Goal: Task Accomplishment & Management: Use online tool/utility

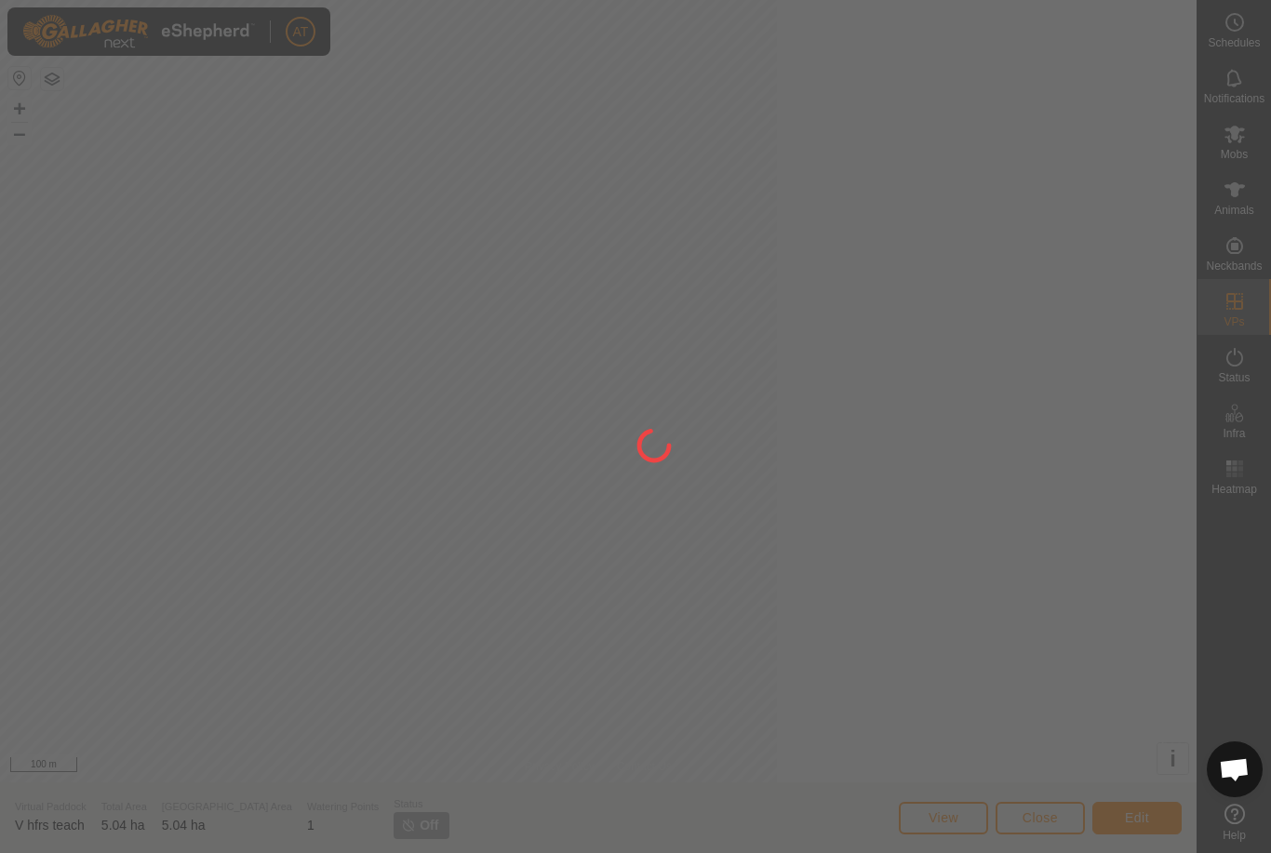
click at [450, 510] on div at bounding box center [635, 426] width 1271 height 853
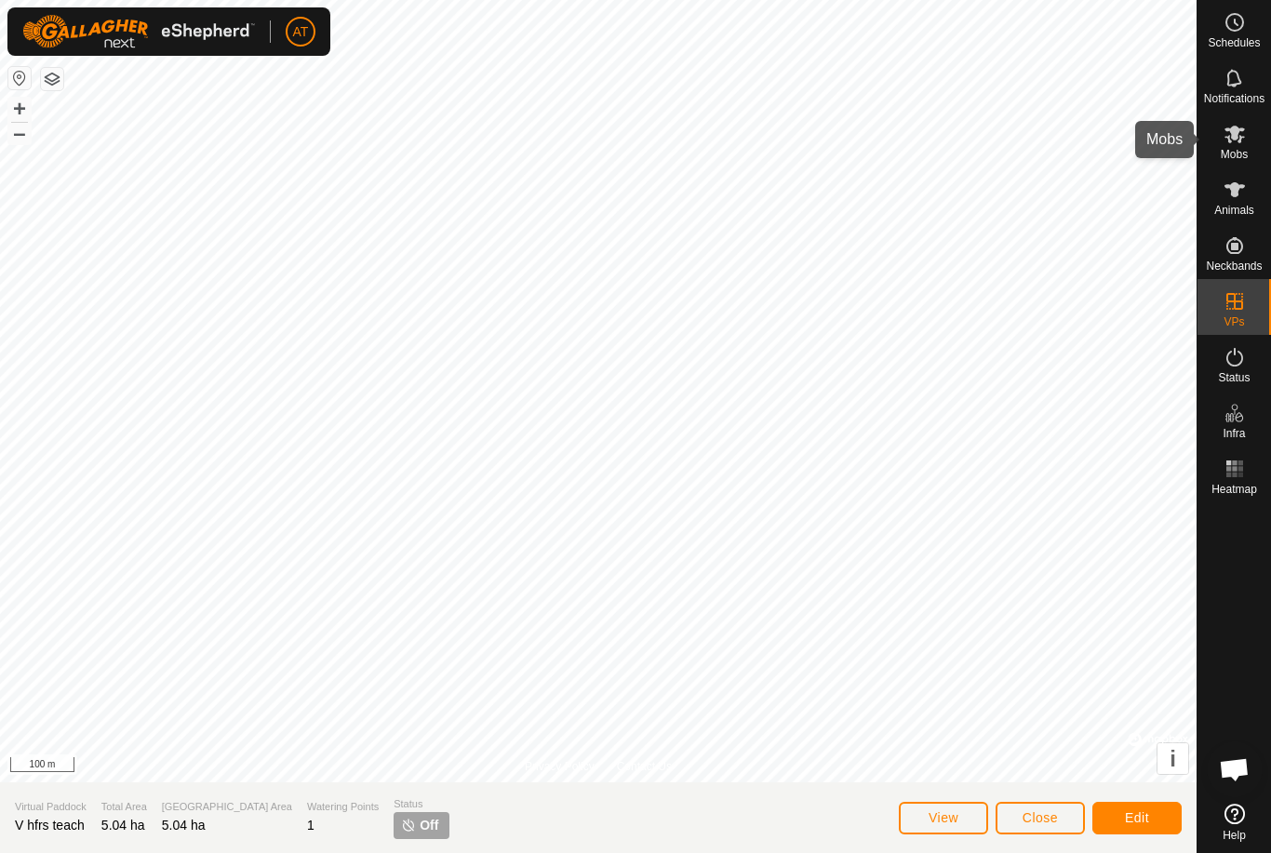
click at [1247, 132] on es-mob-svg-icon at bounding box center [1235, 134] width 34 height 30
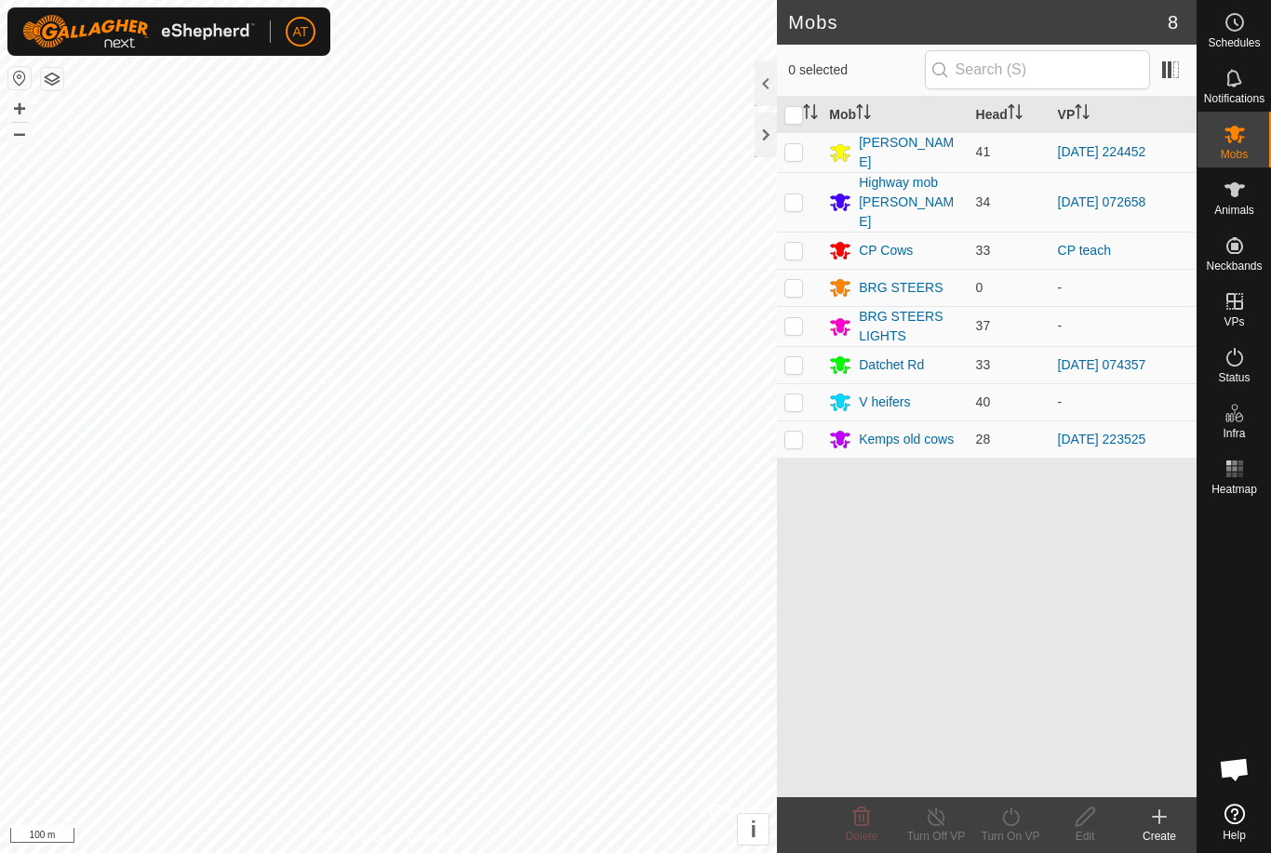
click at [802, 434] on td at bounding box center [799, 439] width 45 height 37
checkbox input "true"
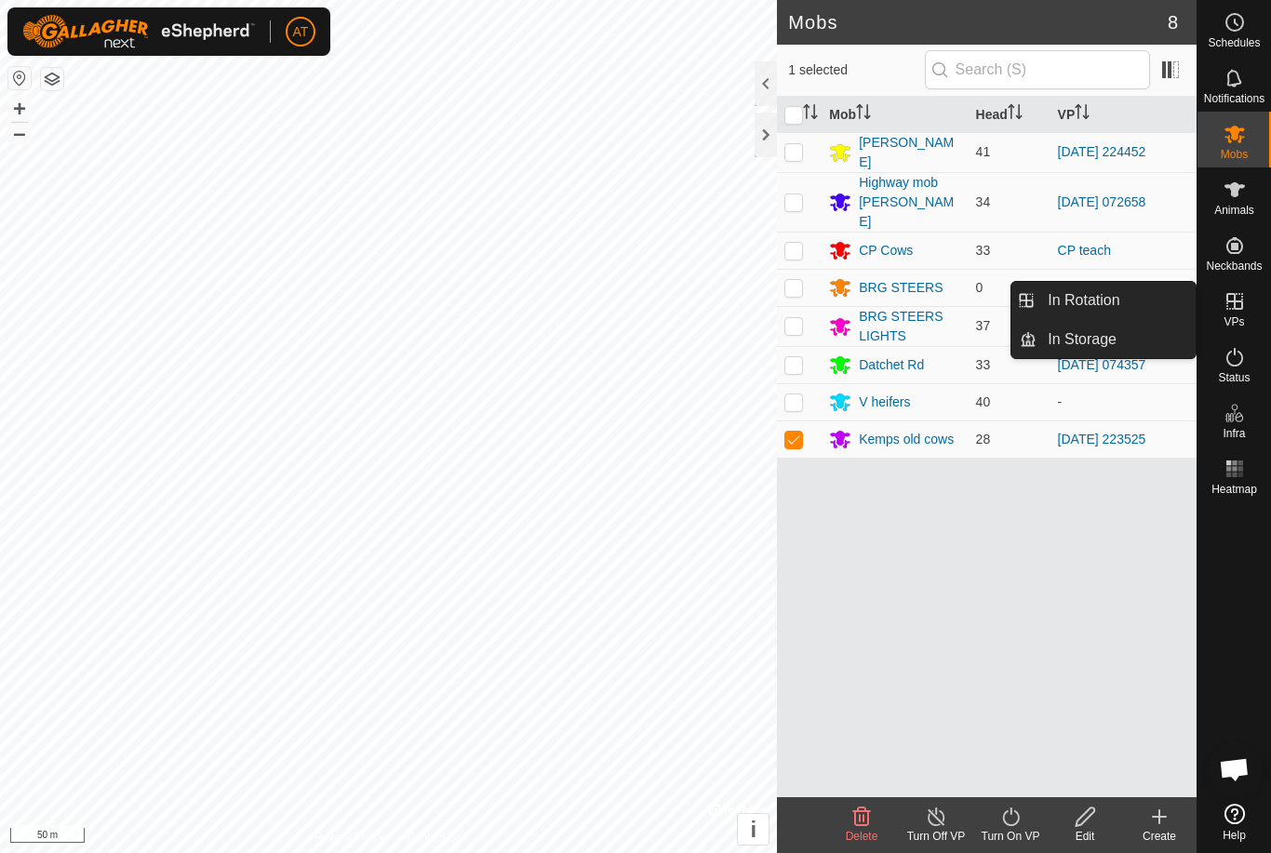
click at [1088, 339] on span "In Storage" at bounding box center [1082, 340] width 69 height 22
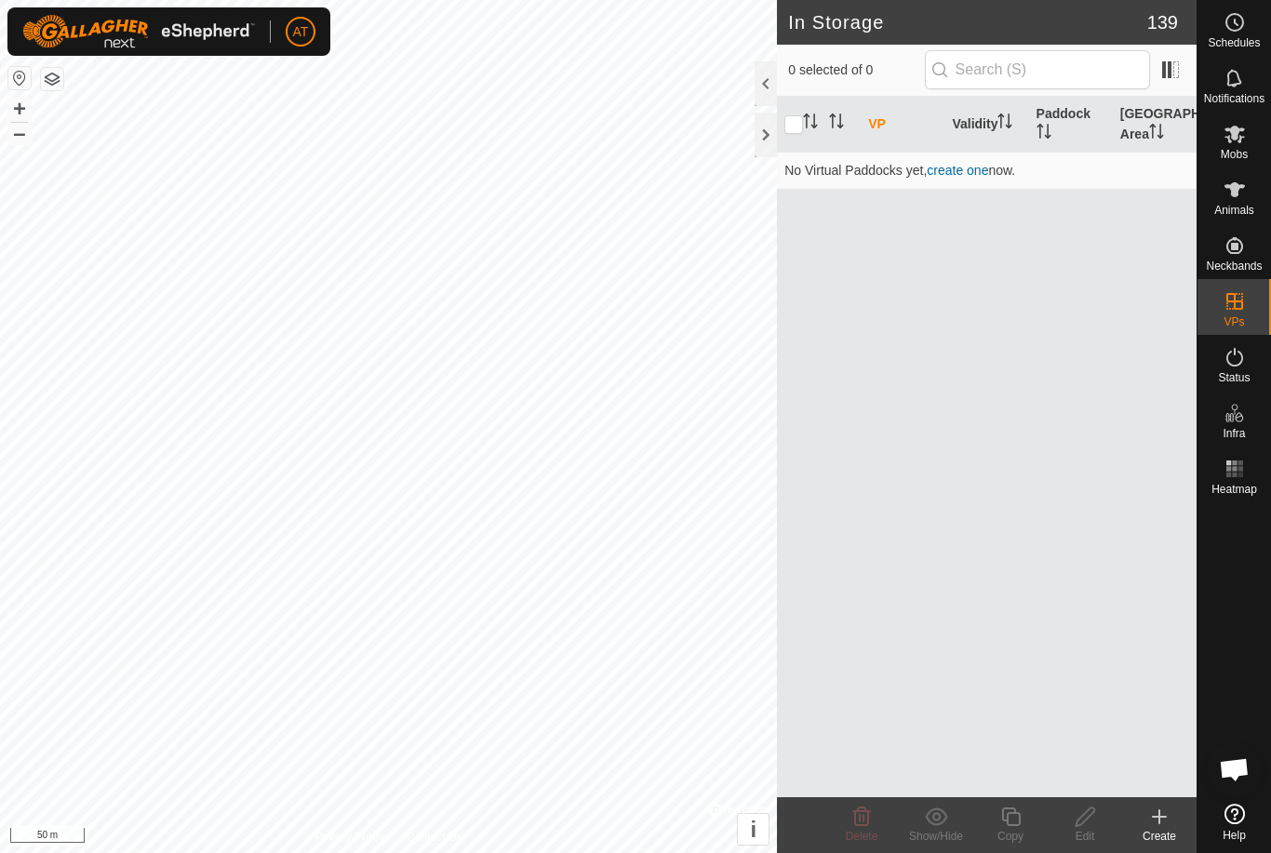
click at [1147, 821] on create-svg-icon at bounding box center [1159, 817] width 74 height 22
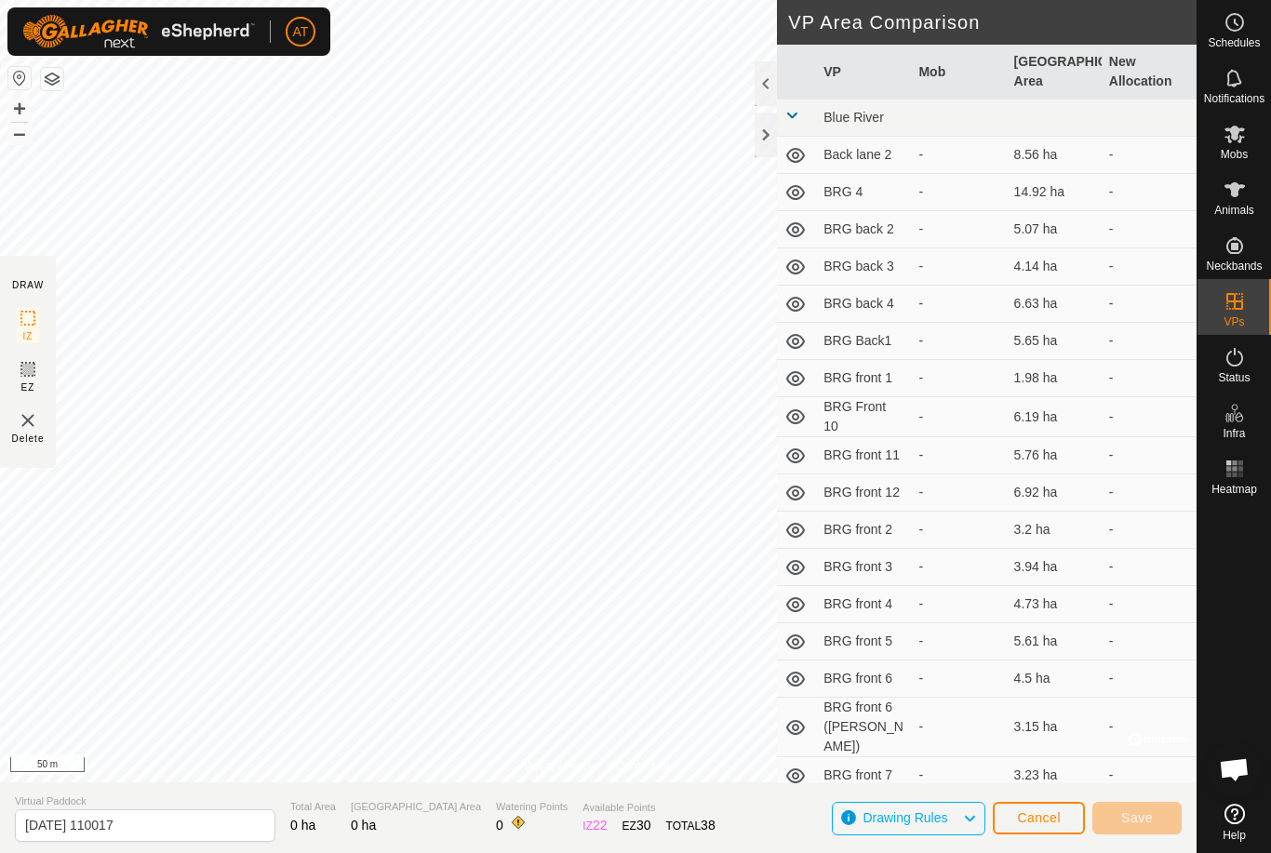
click at [1049, 809] on button "Cancel" at bounding box center [1039, 818] width 92 height 33
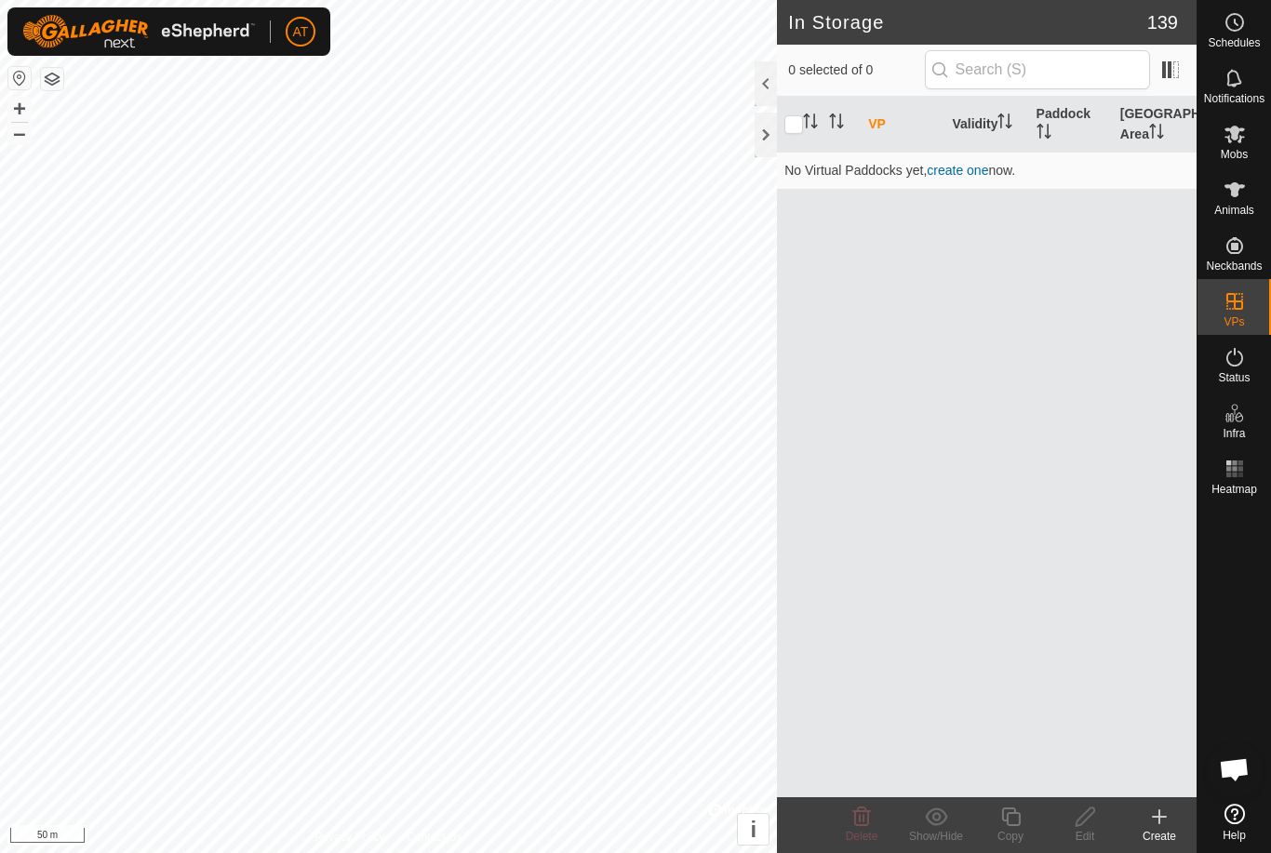
click at [1152, 812] on icon at bounding box center [1159, 817] width 22 height 22
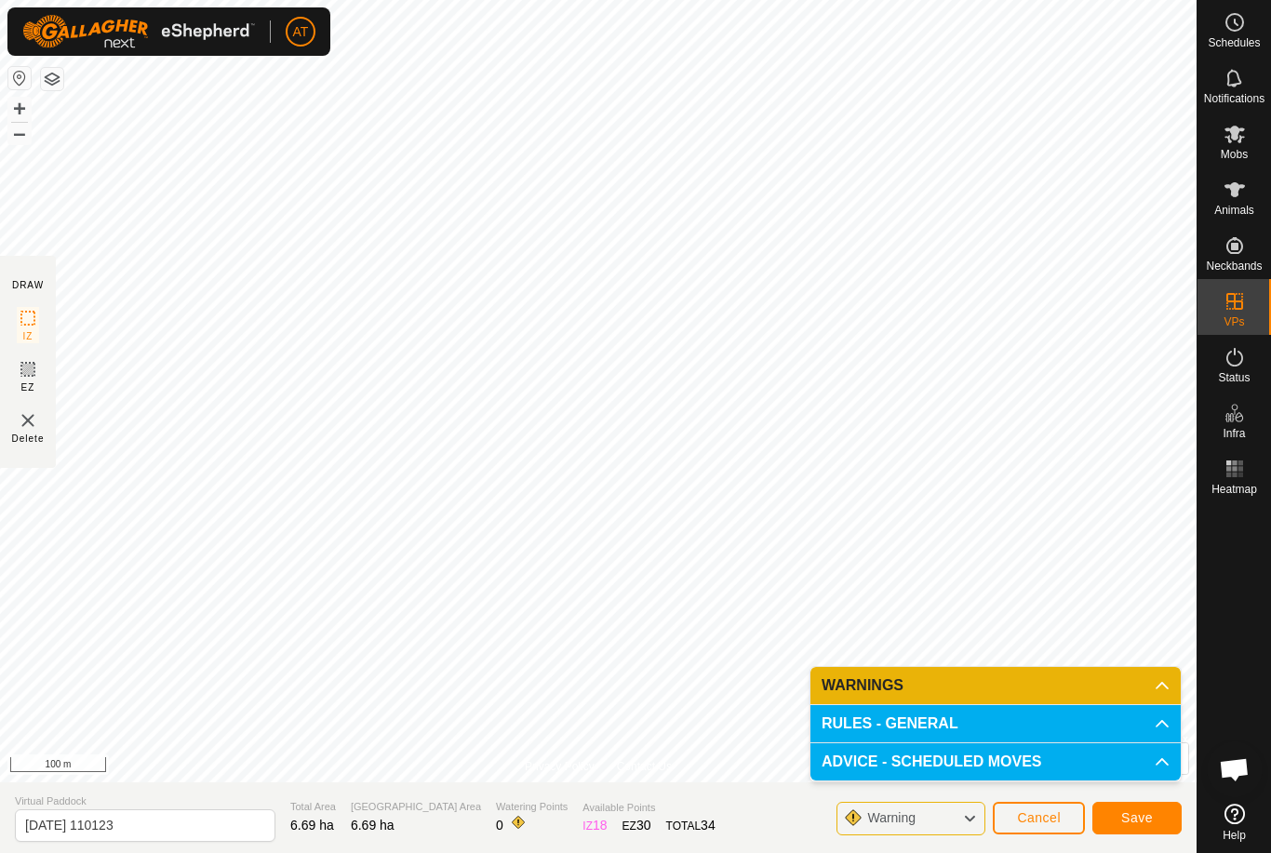
click at [1145, 812] on span "Save" at bounding box center [1137, 818] width 32 height 15
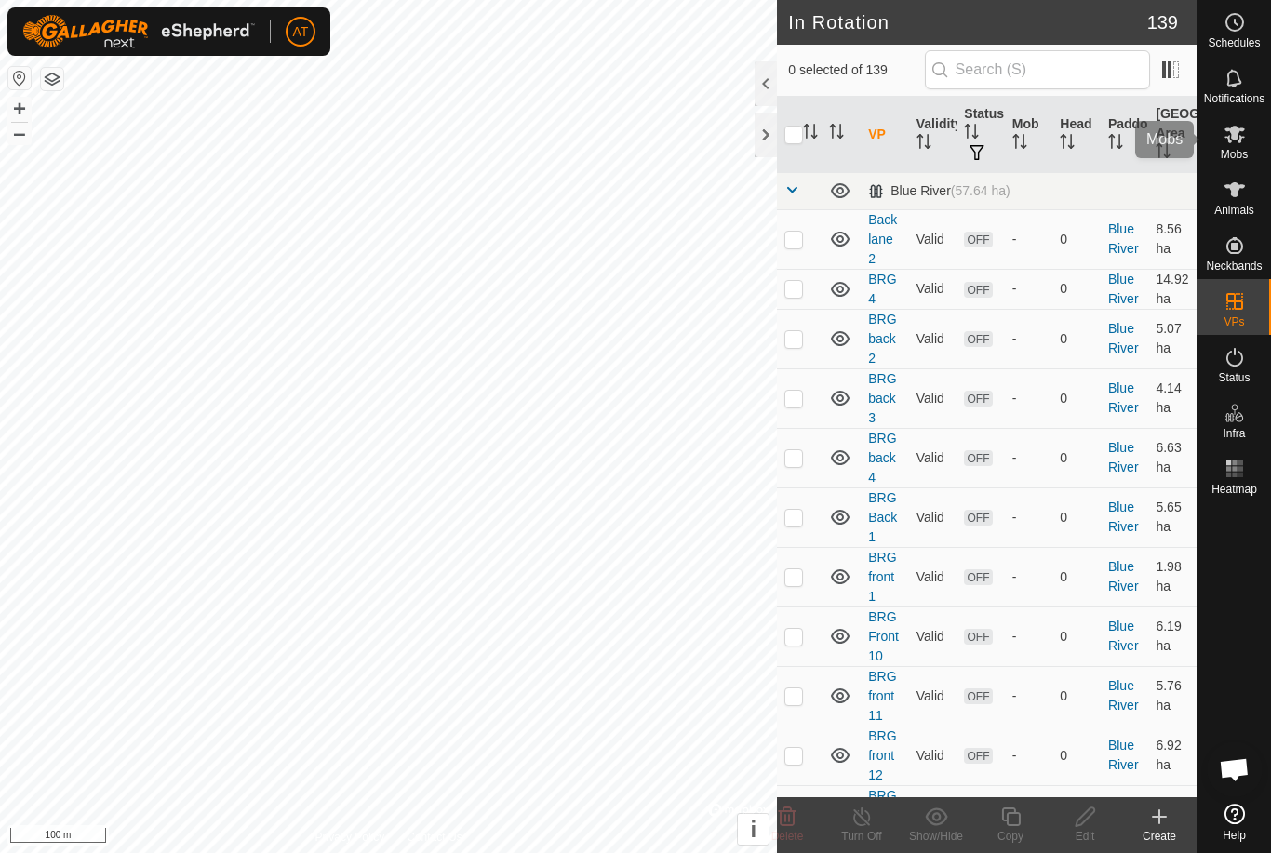
click at [1238, 153] on span "Mobs" at bounding box center [1234, 154] width 27 height 11
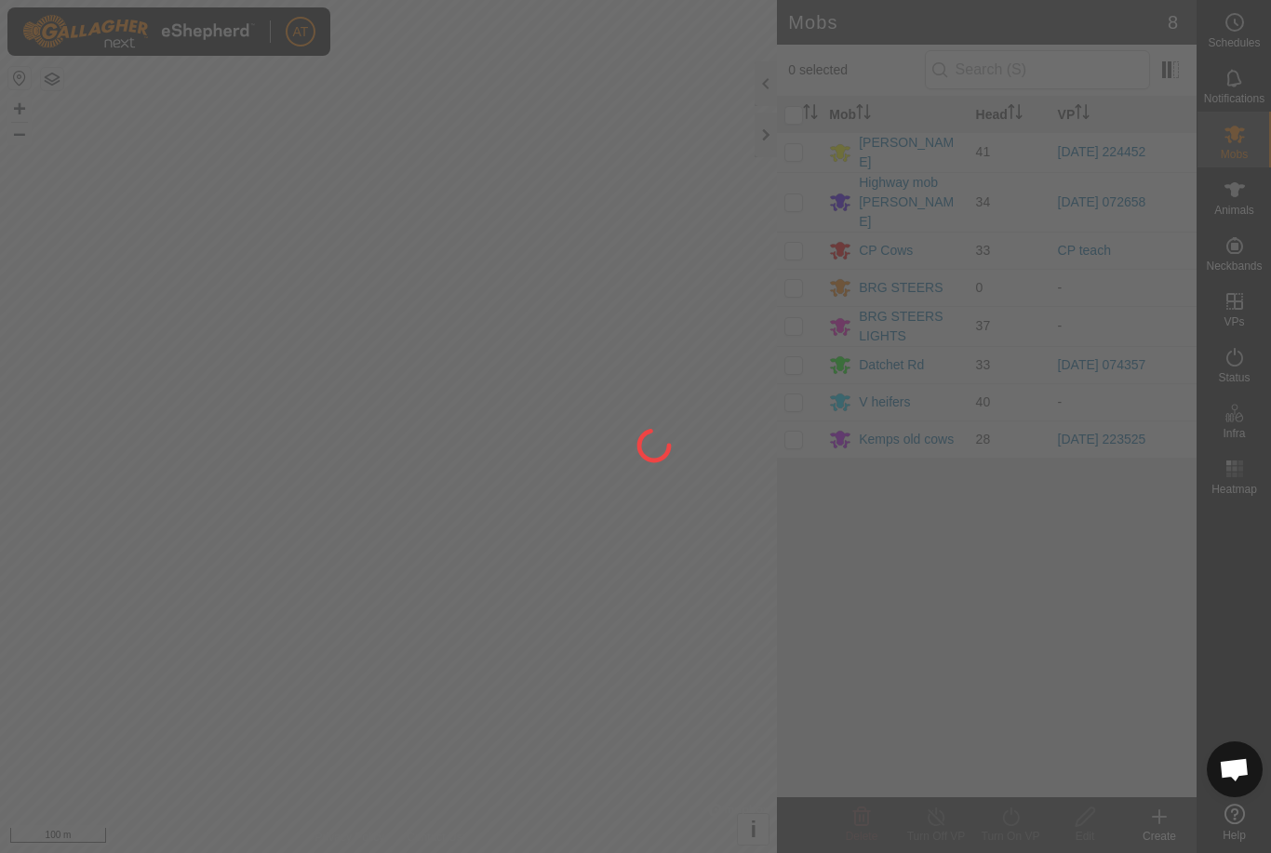
click at [816, 424] on div at bounding box center [635, 426] width 1271 height 853
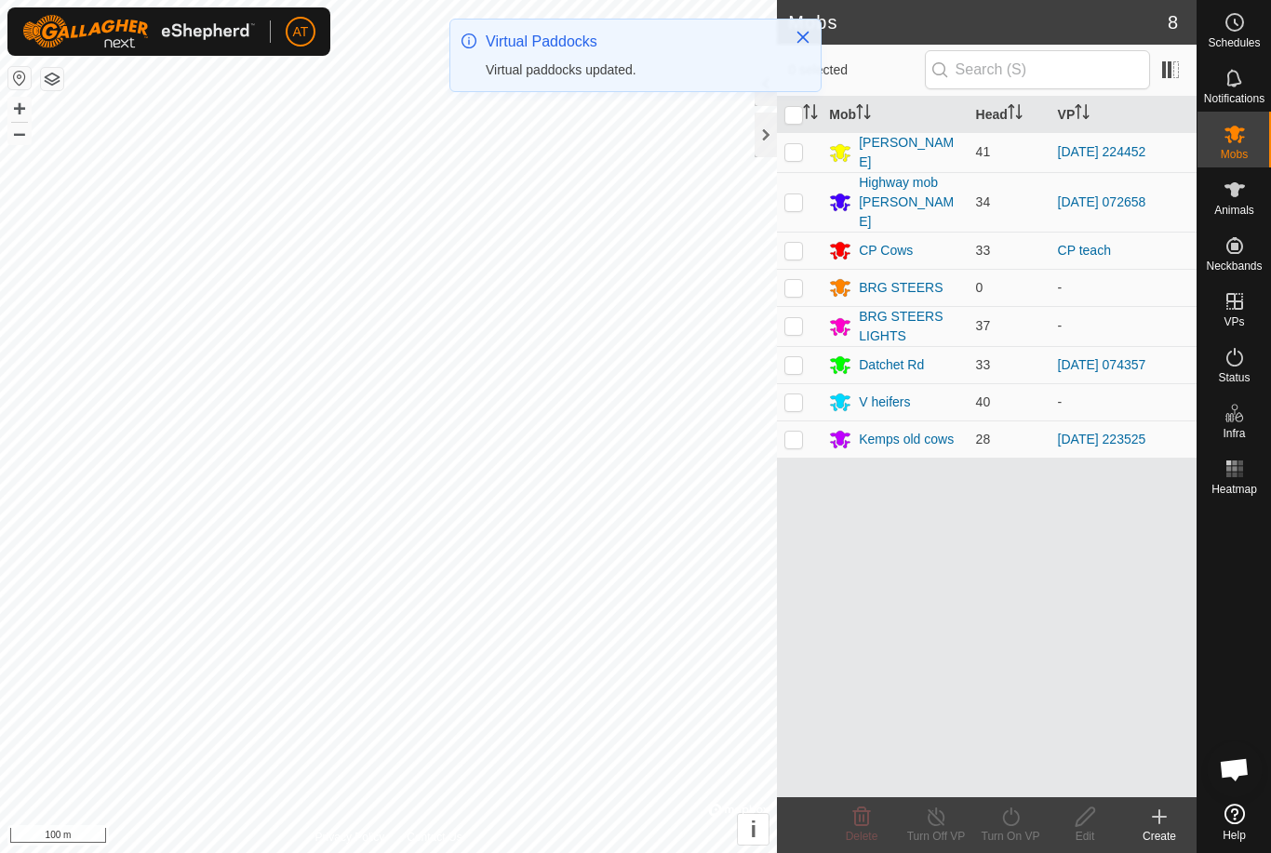
click at [804, 421] on td at bounding box center [799, 439] width 45 height 37
checkbox input "true"
click at [1013, 812] on icon at bounding box center [1011, 817] width 23 height 22
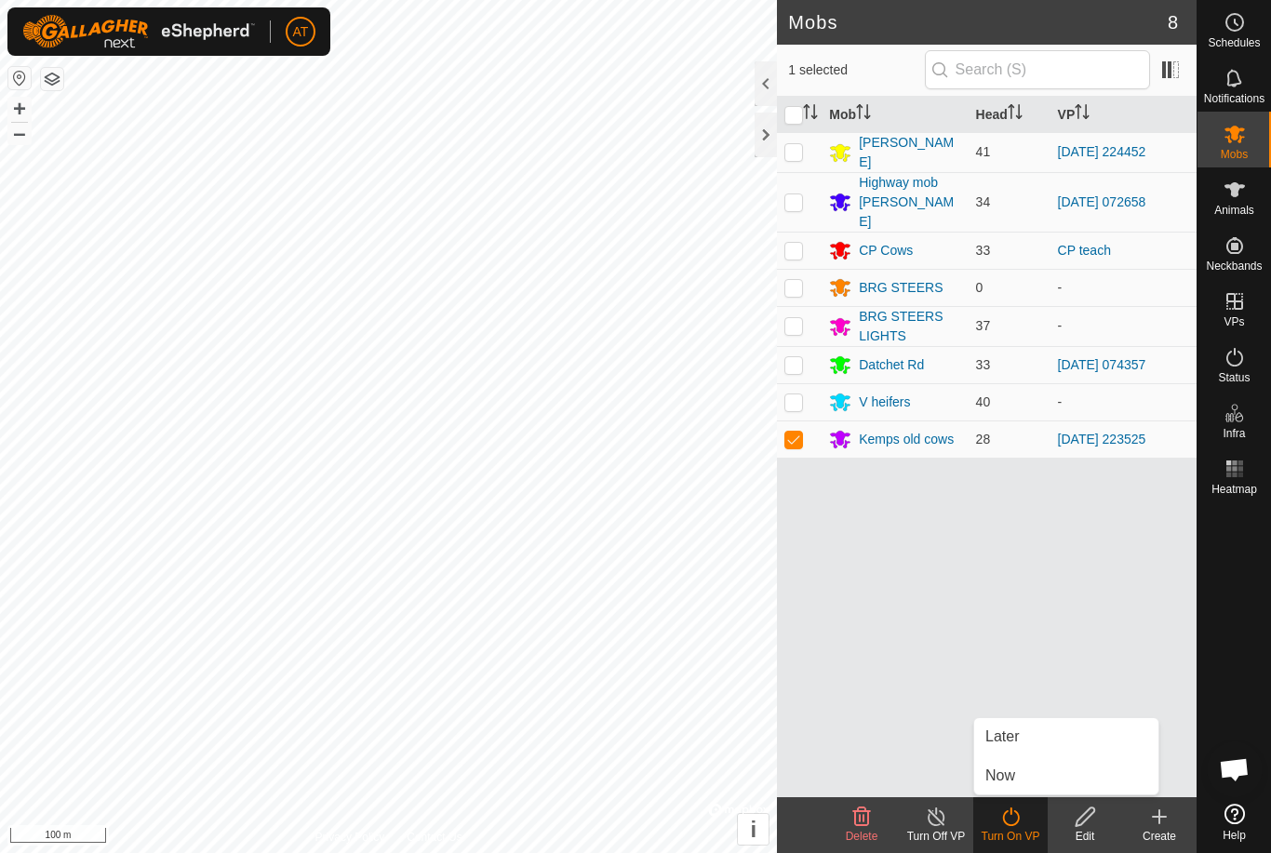
click at [1010, 782] on span "Now" at bounding box center [1001, 776] width 30 height 22
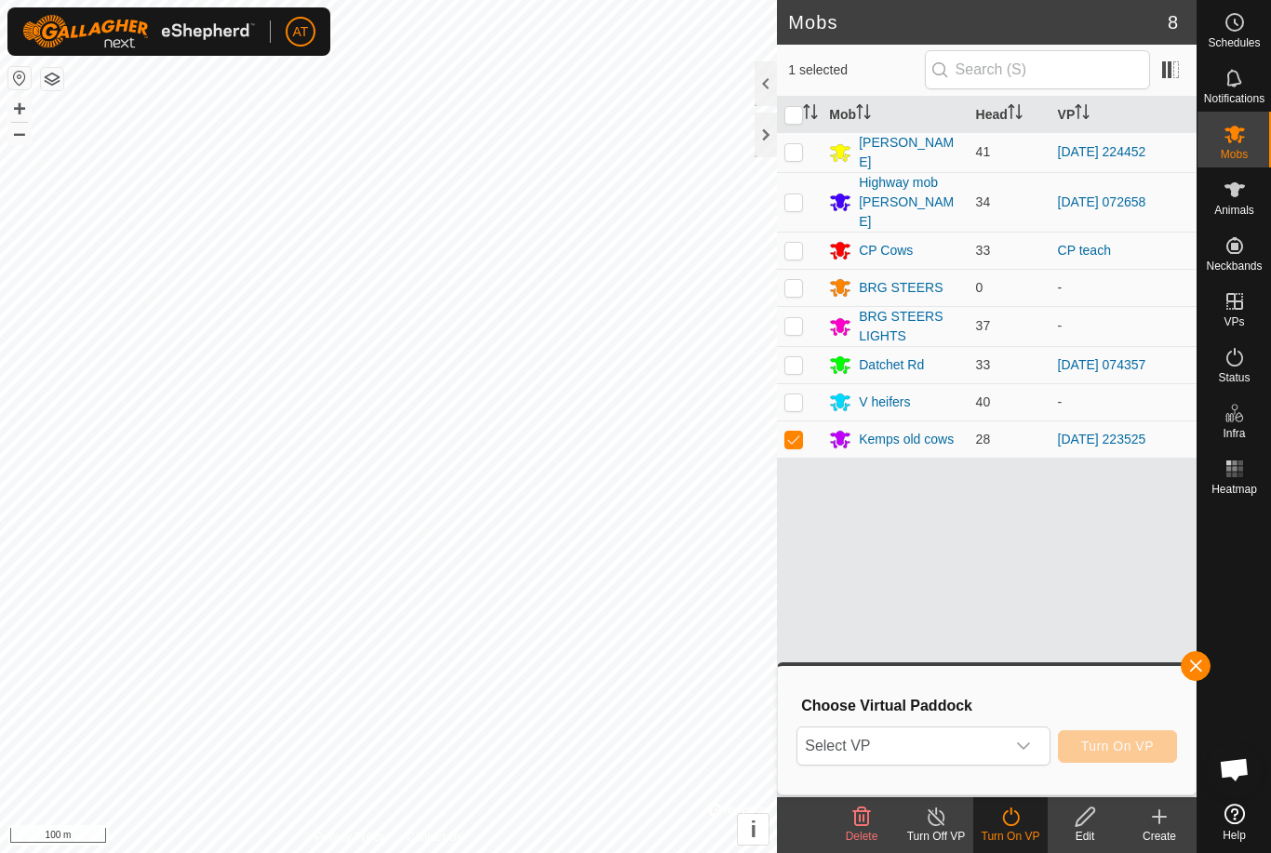
click at [914, 752] on span "Select VP" at bounding box center [901, 746] width 207 height 37
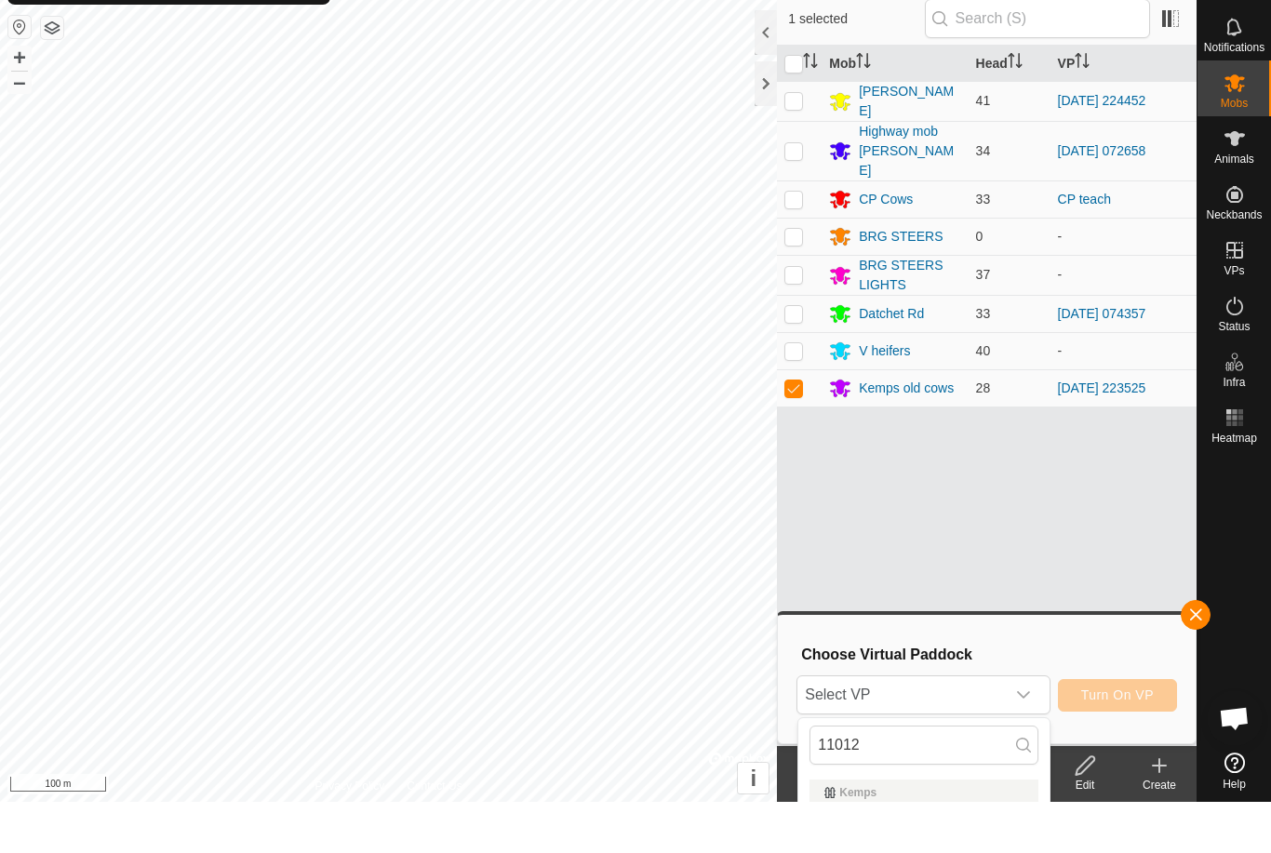
scroll to position [51, 0]
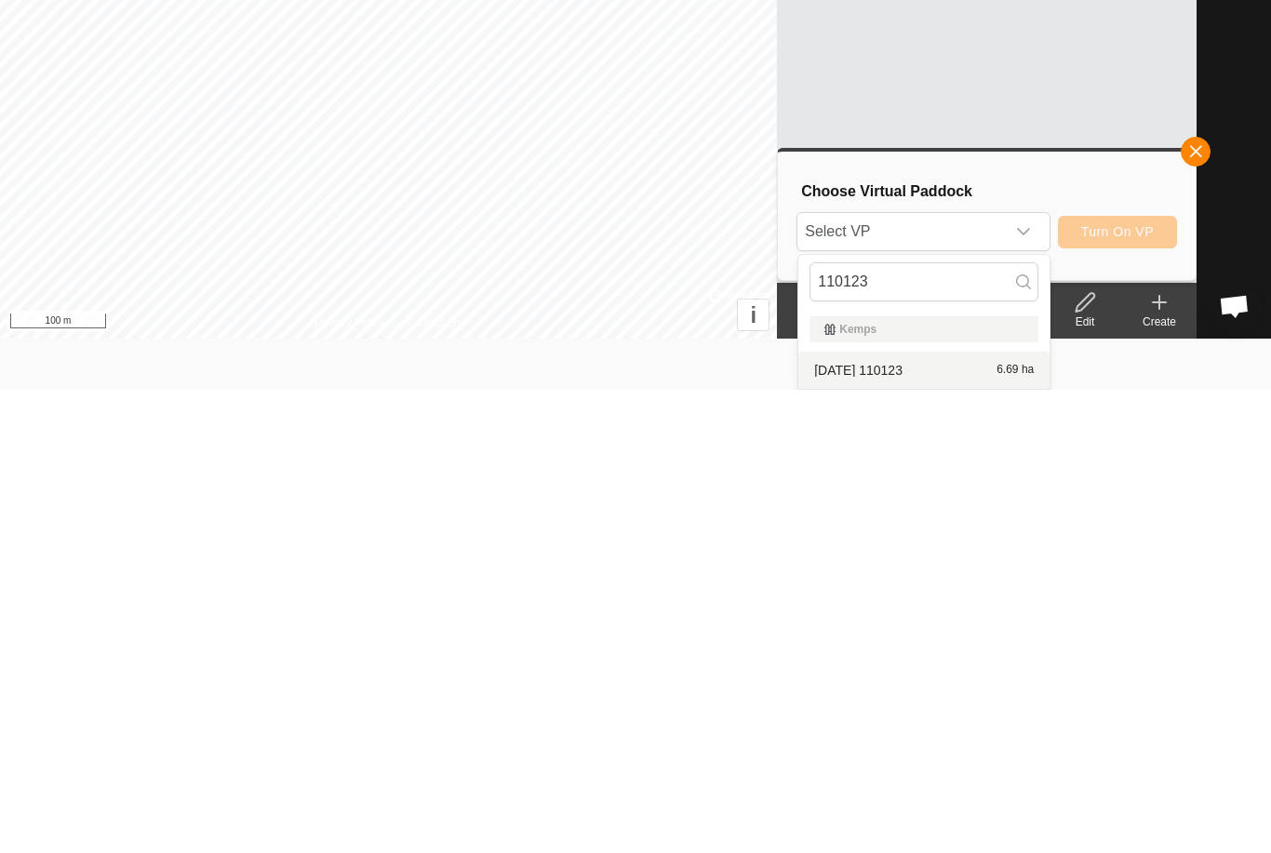
type input "110123"
click at [903, 827] on span "[DATE] 110123" at bounding box center [858, 833] width 88 height 13
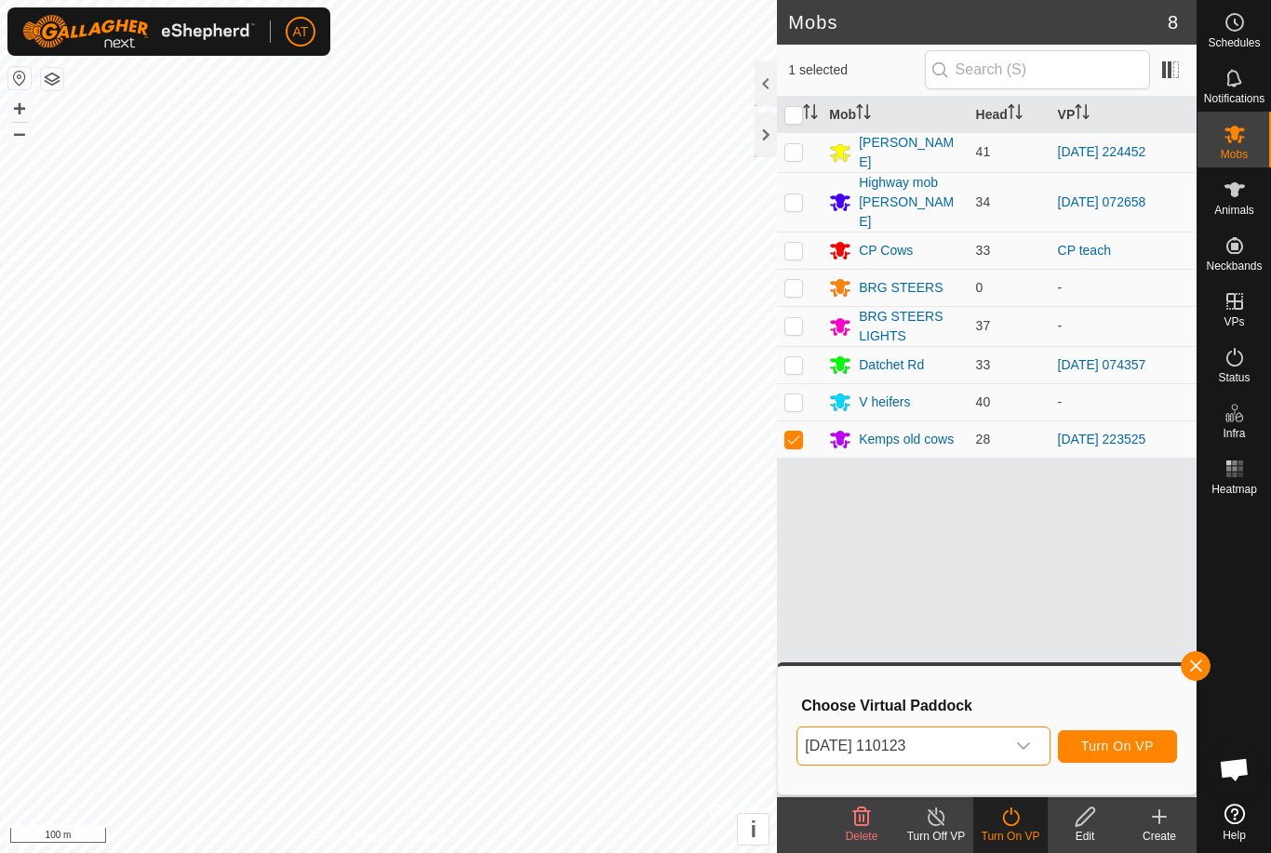
click at [1131, 745] on span "Turn On VP" at bounding box center [1117, 746] width 73 height 15
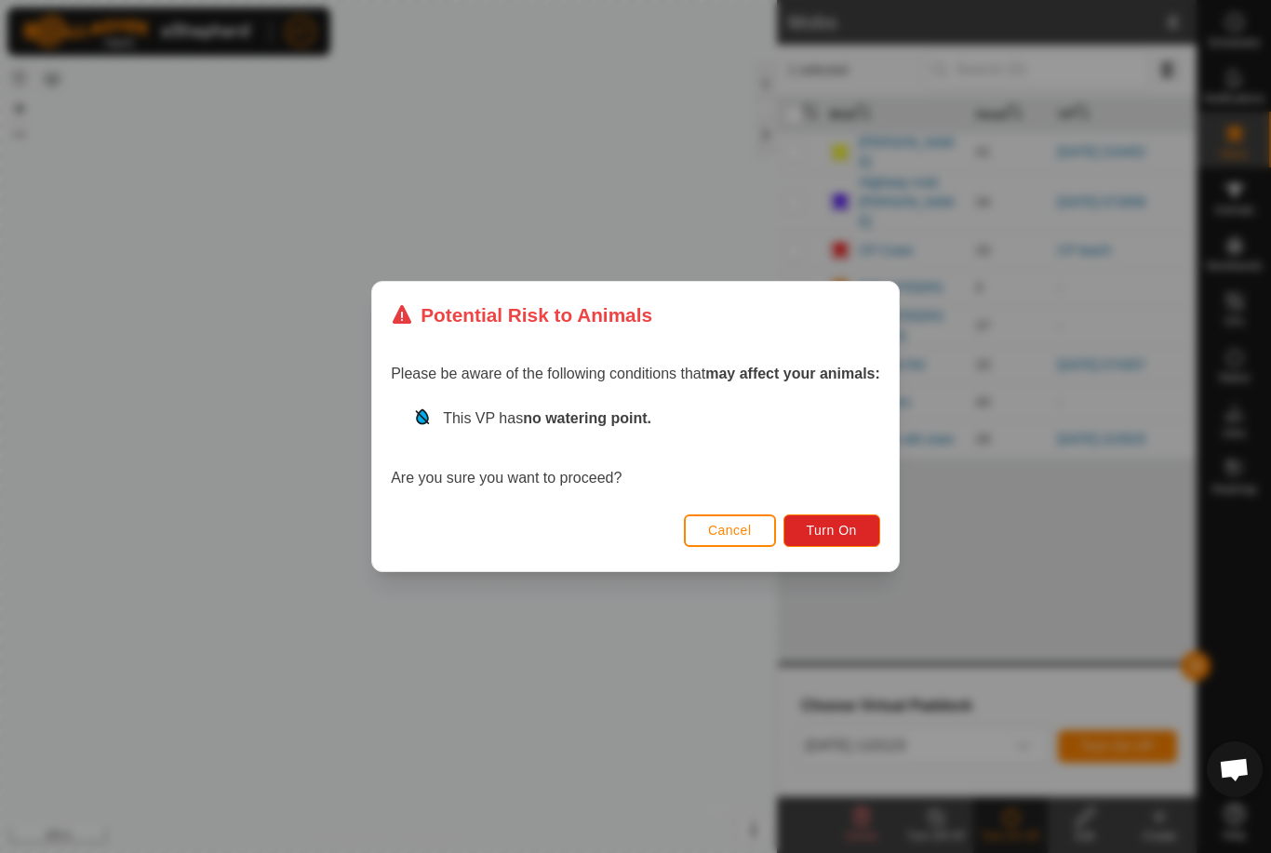
click at [829, 527] on span "Turn On" at bounding box center [832, 530] width 50 height 15
